Goal: Check status: Check status

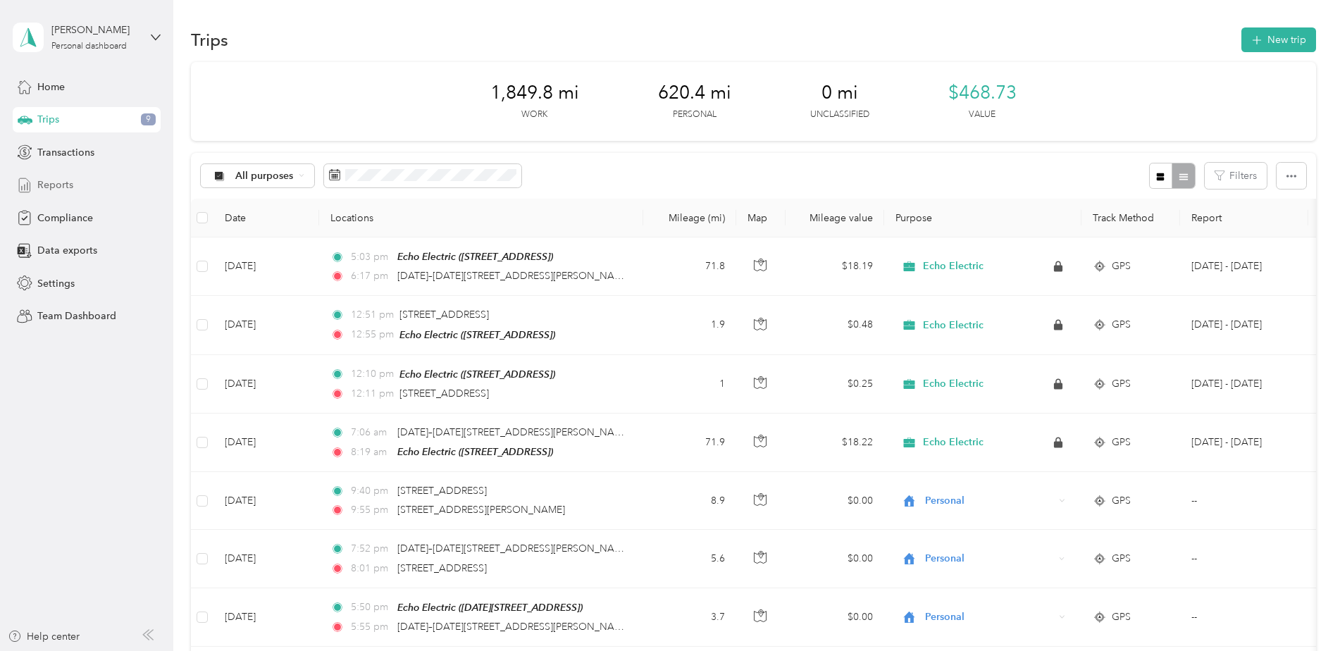
click at [52, 186] on span "Reports" at bounding box center [55, 185] width 36 height 15
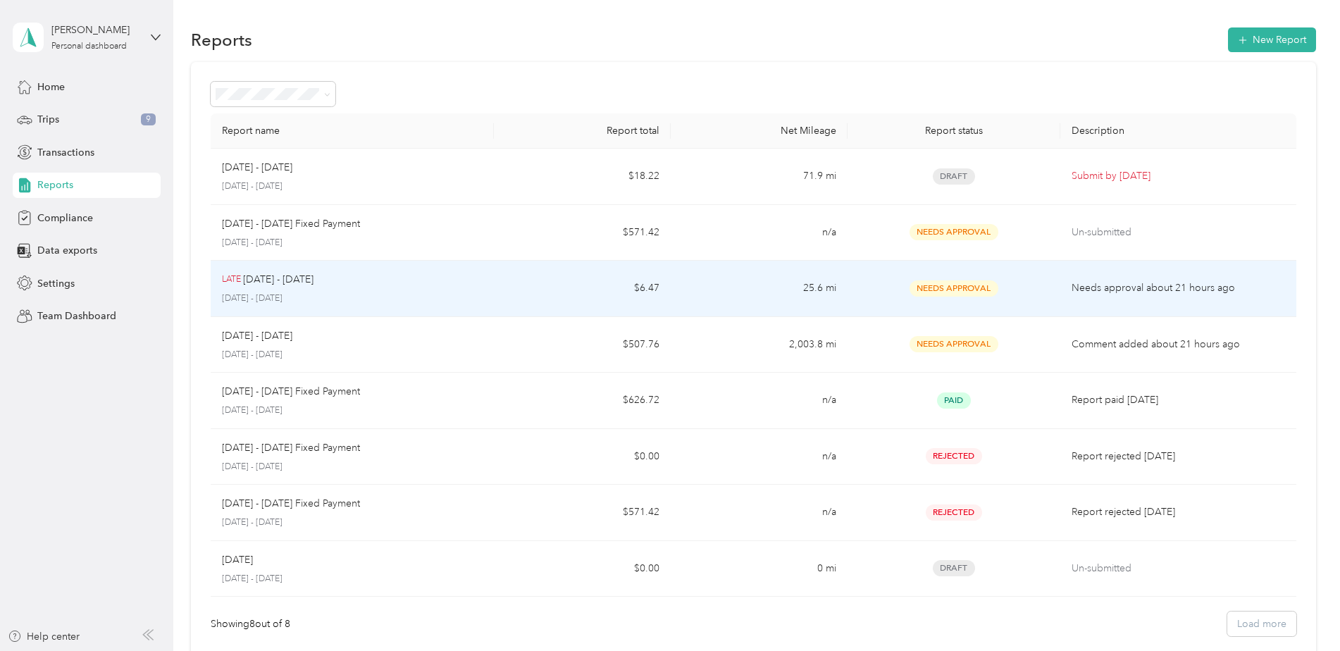
click at [257, 282] on p "[DATE] - [DATE]" at bounding box center [278, 279] width 70 height 15
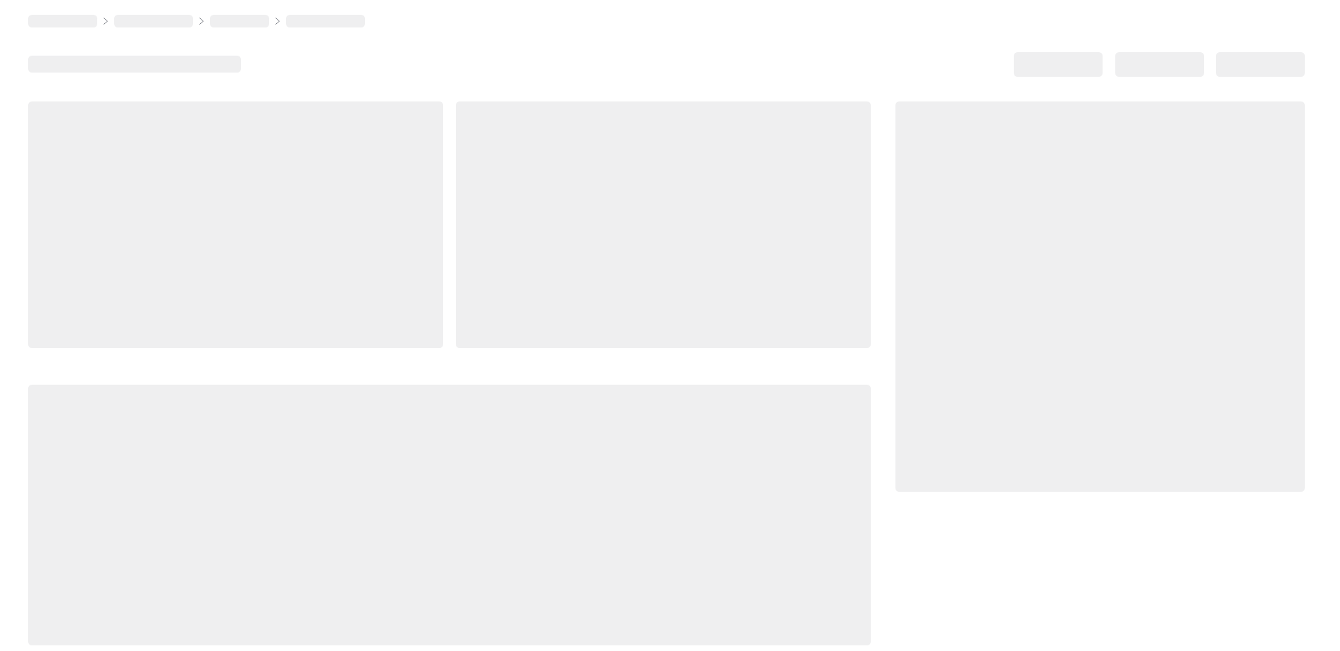
click at [257, 282] on div at bounding box center [235, 224] width 415 height 247
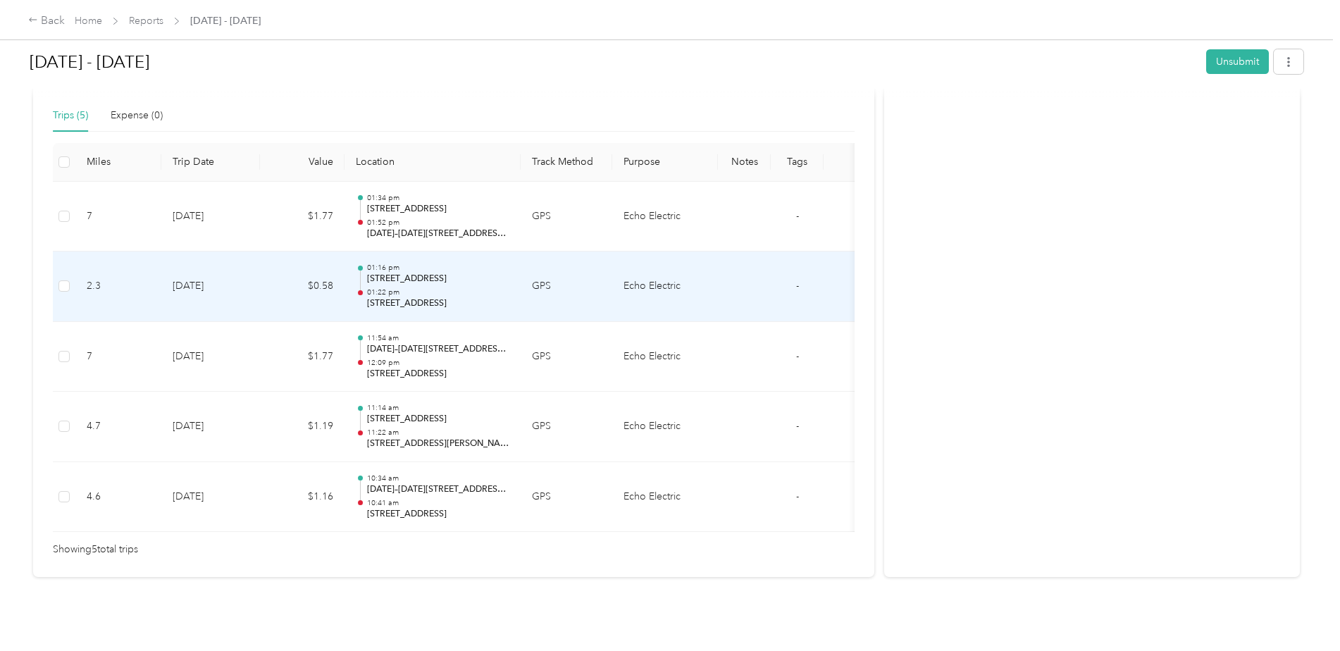
scroll to position [340, 0]
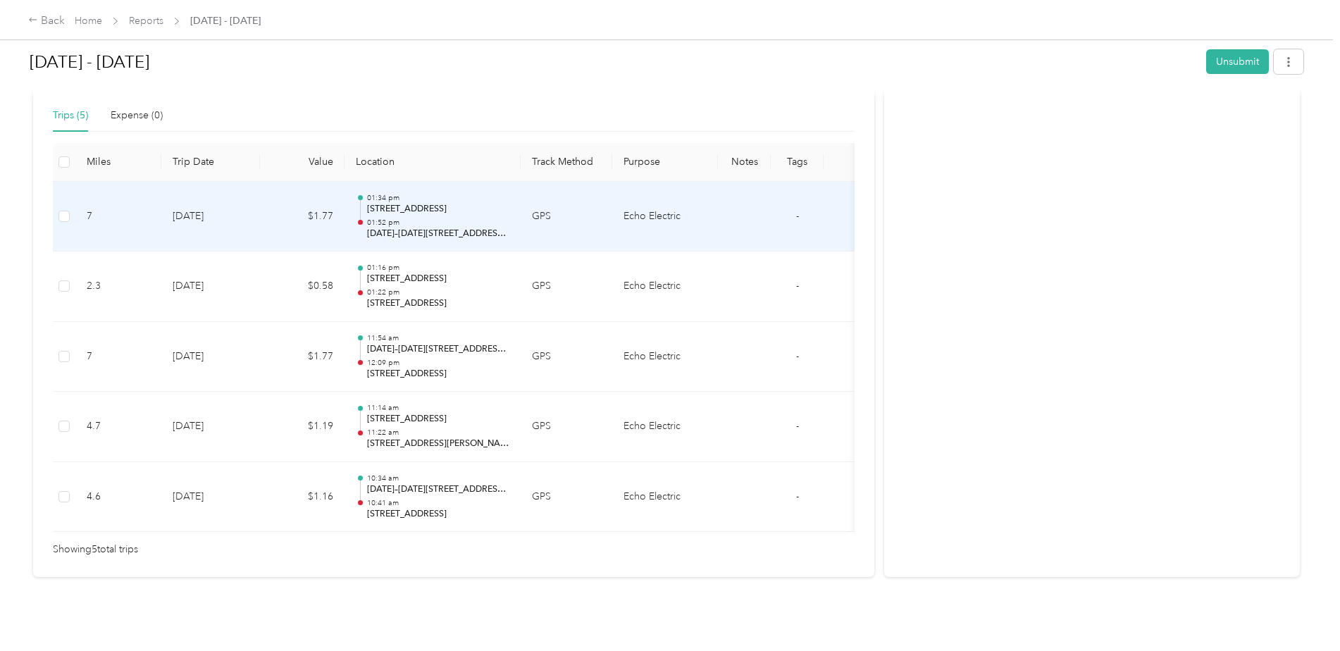
click at [390, 203] on p "[STREET_ADDRESS]" at bounding box center [438, 209] width 142 height 13
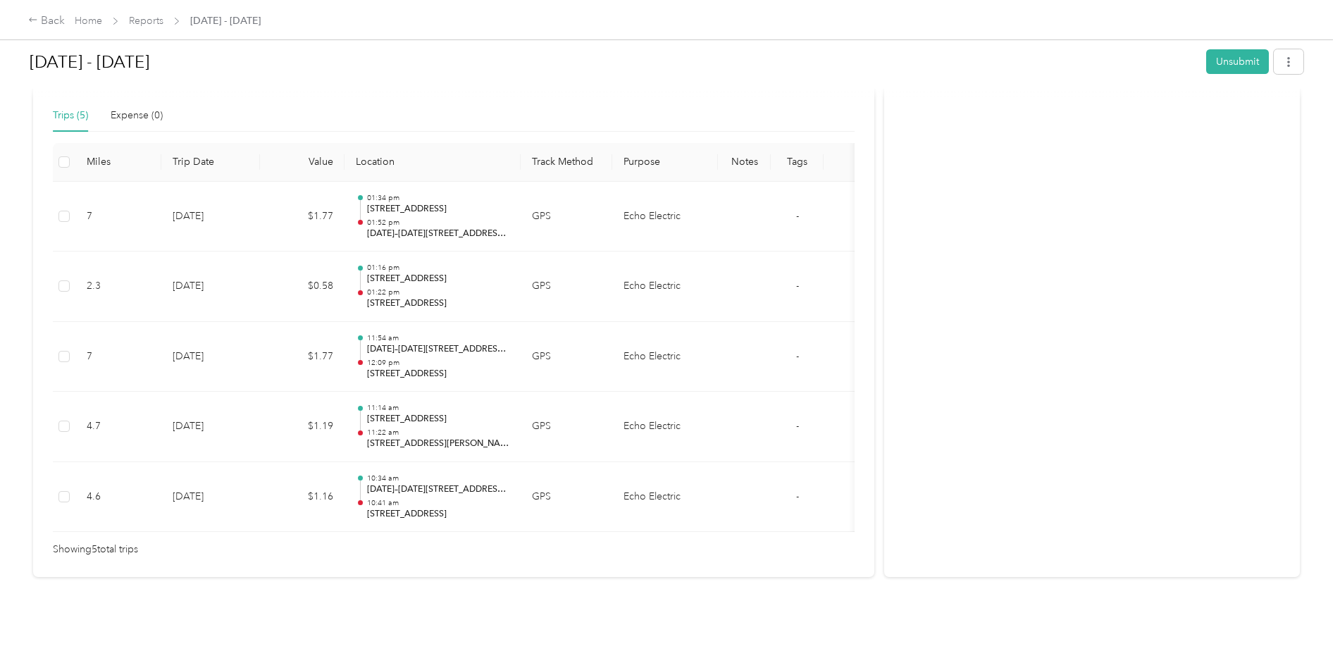
click at [390, 650] on div at bounding box center [666, 651] width 1333 height 0
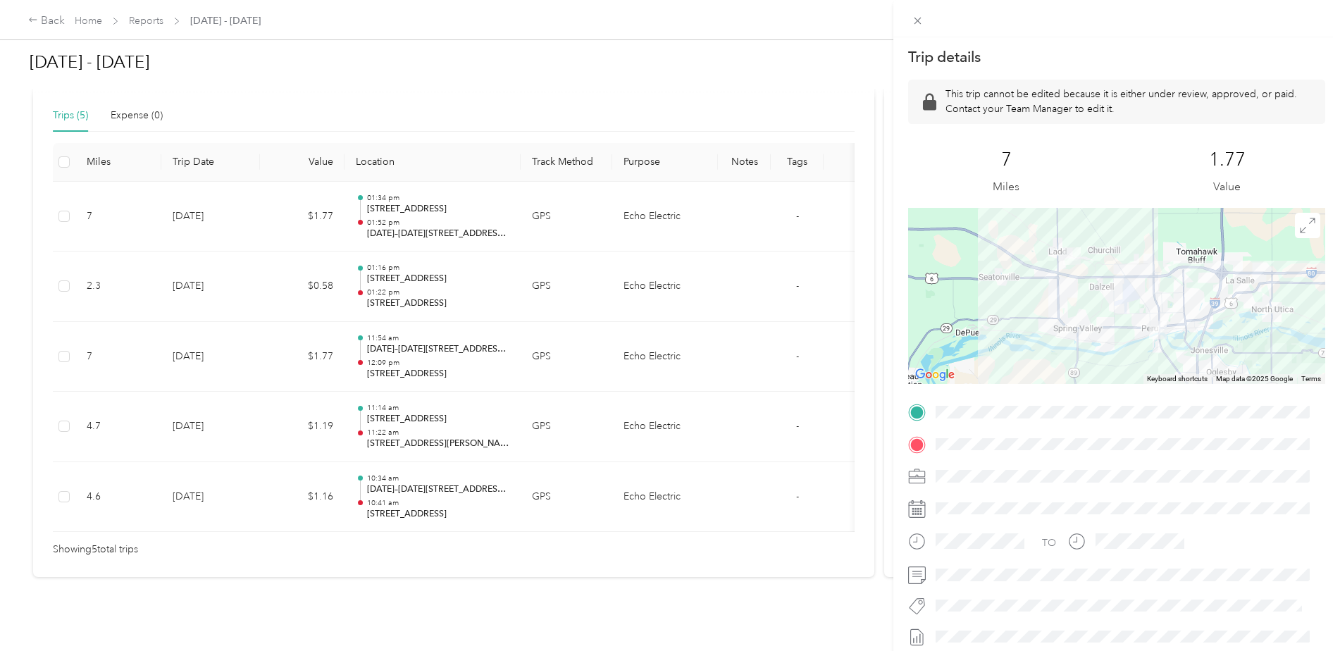
click at [406, 206] on div "Trip details This trip cannot be edited because it is either under review, appr…" at bounding box center [670, 325] width 1340 height 651
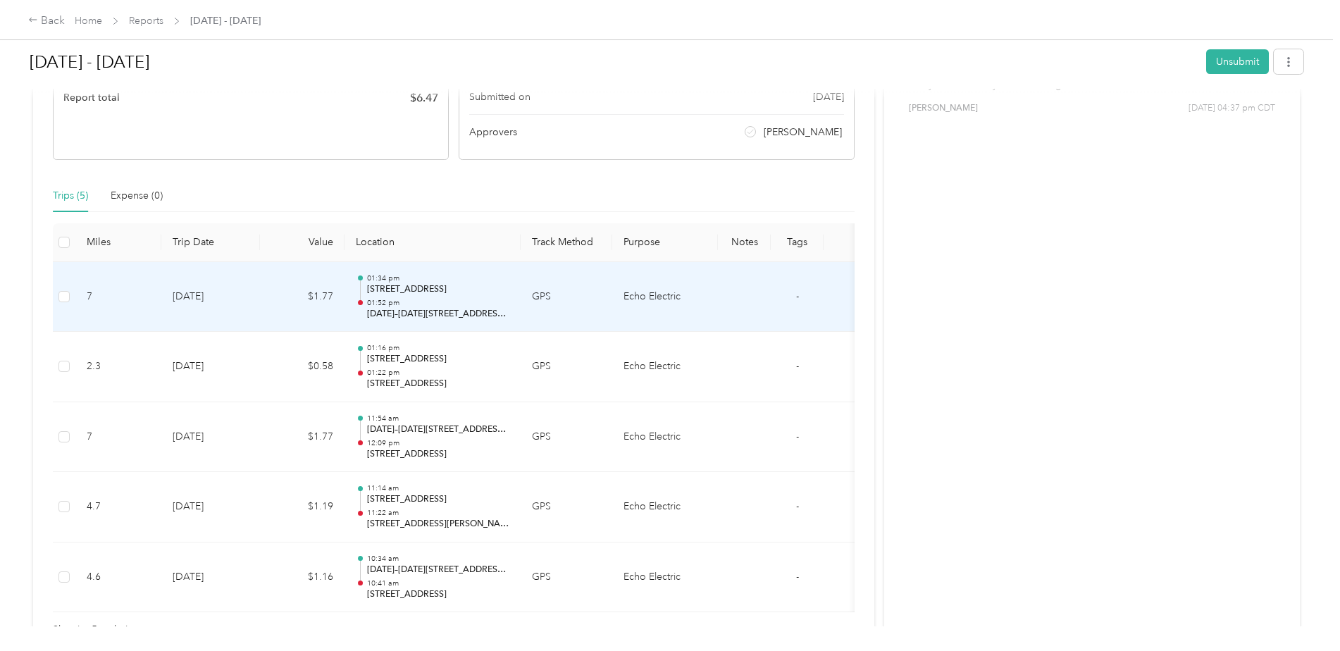
scroll to position [269, 0]
